Goal: Find specific page/section: Find specific page/section

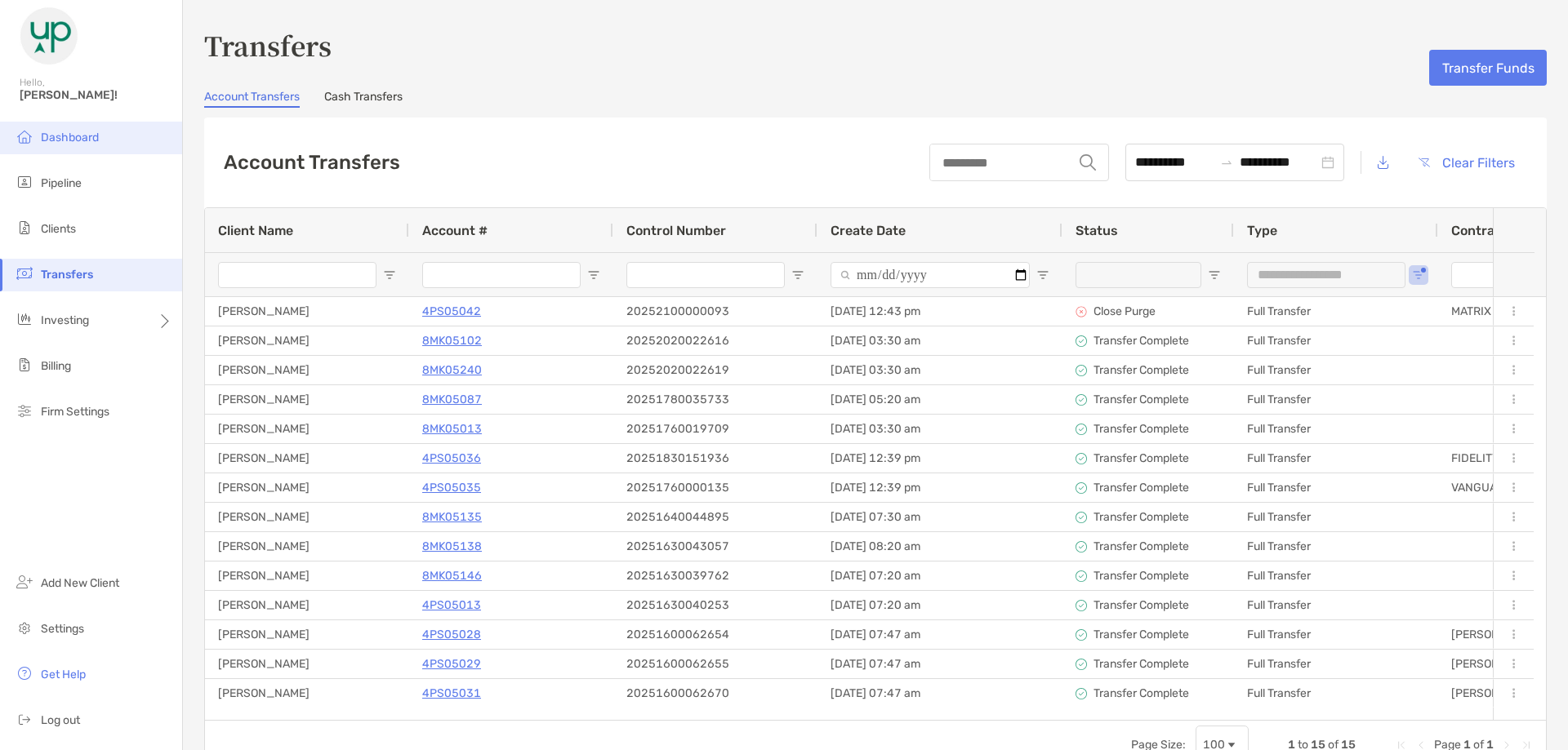
click at [77, 139] on span "Dashboard" at bounding box center [70, 137] width 58 height 14
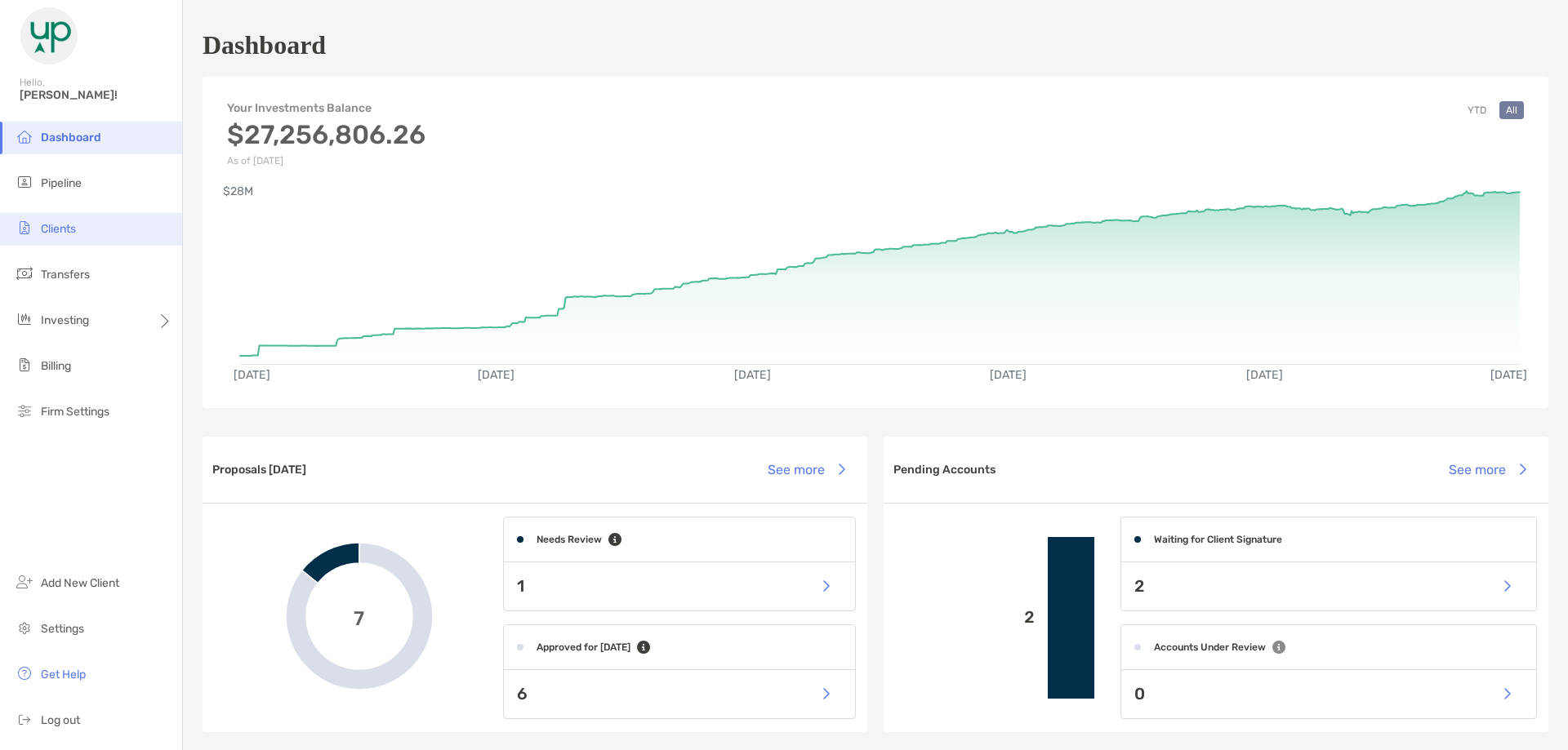
click at [73, 231] on span "Clients" at bounding box center [58, 228] width 35 height 14
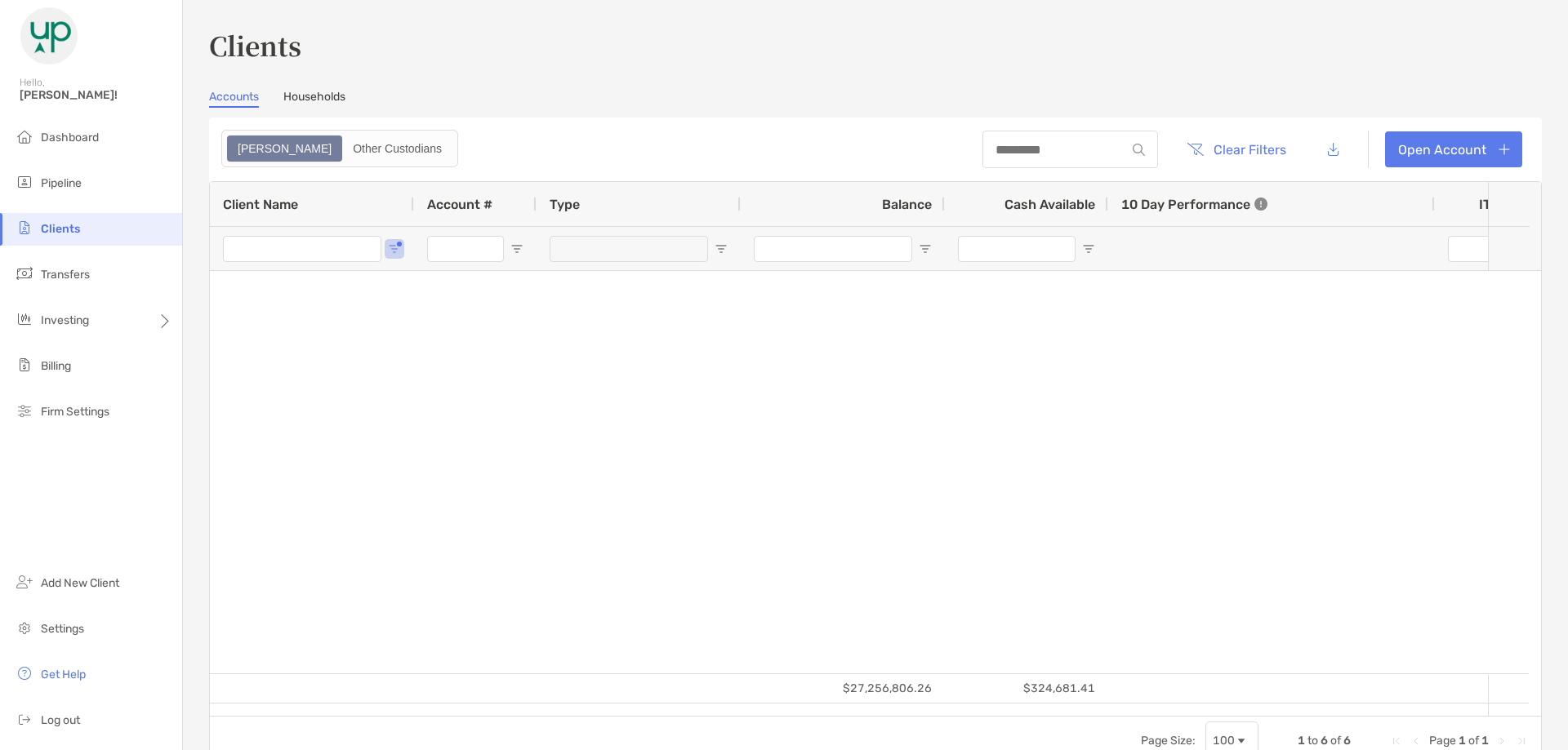
type input "****"
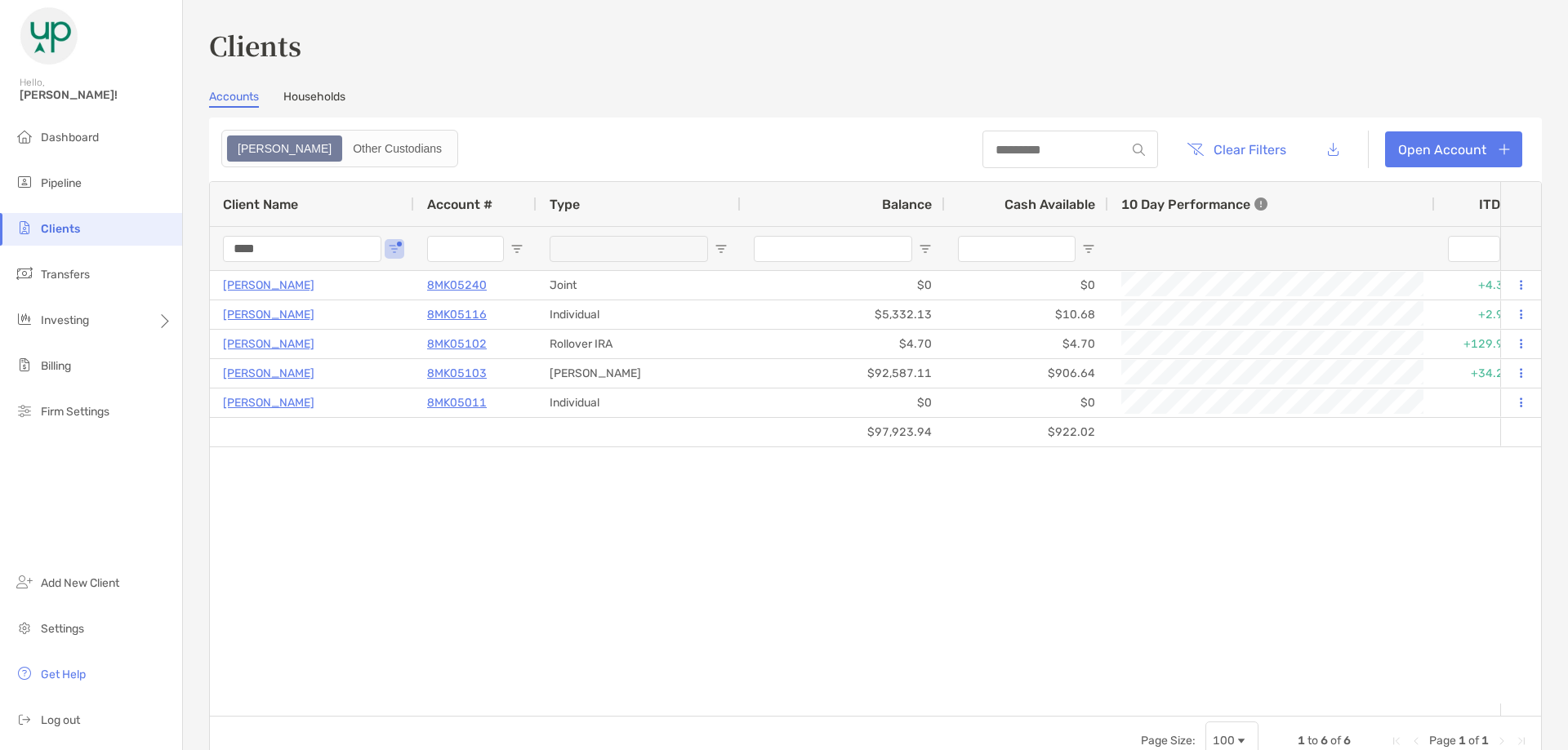
click at [295, 248] on input "****" at bounding box center [302, 248] width 159 height 26
